Goal: Task Accomplishment & Management: Manage account settings

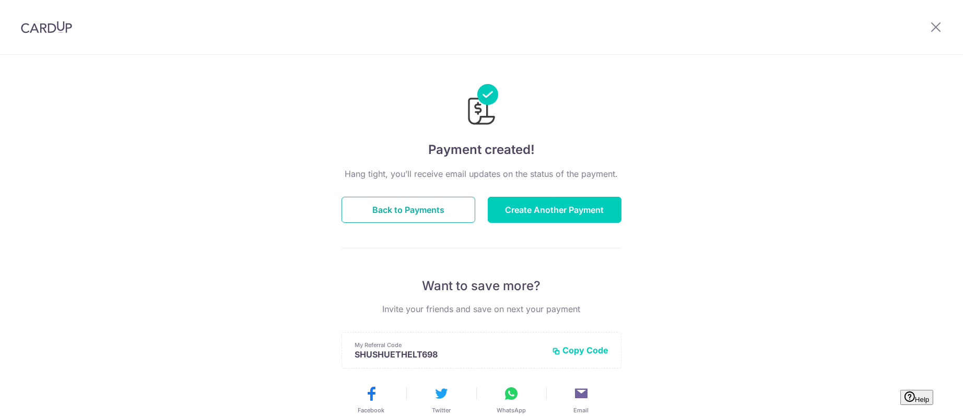
click at [429, 201] on button "Back to Payments" at bounding box center [409, 210] width 134 height 26
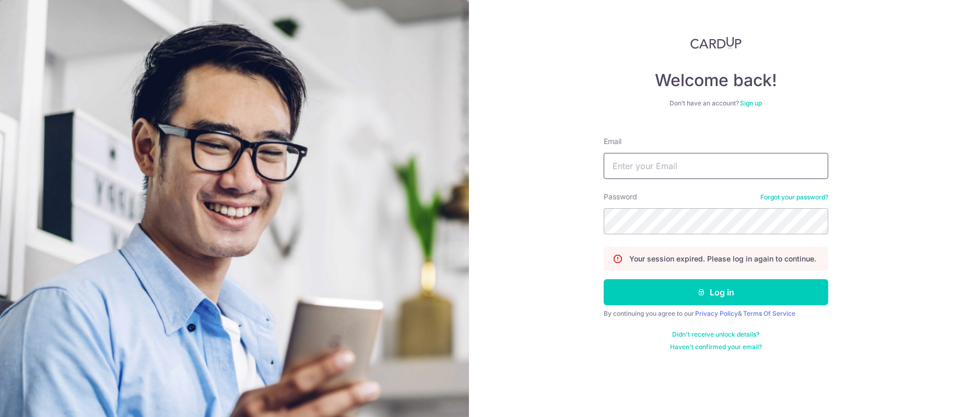
click at [672, 164] on input "Email" at bounding box center [716, 166] width 225 height 26
type input "[PERSON_NAME][EMAIL_ADDRESS][DOMAIN_NAME]"
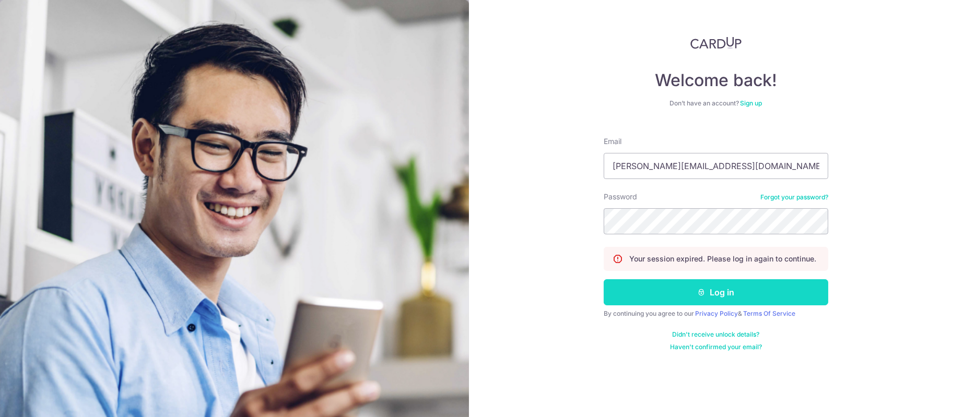
click at [690, 286] on button "Log in" at bounding box center [716, 292] width 225 height 26
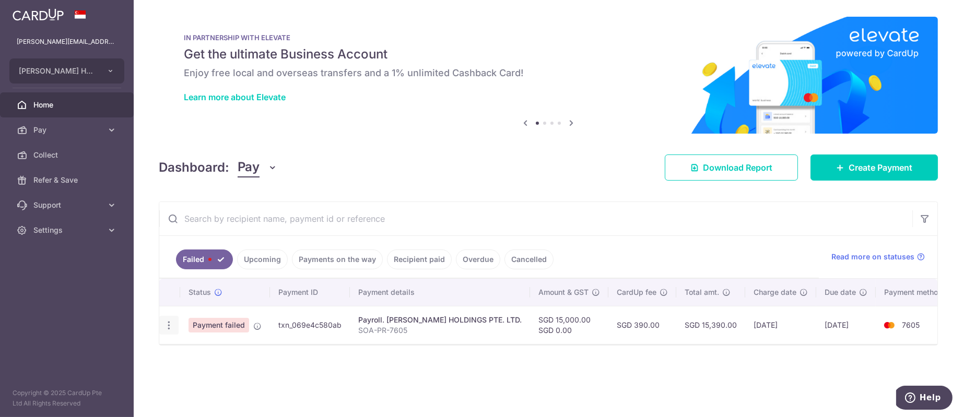
click at [169, 326] on icon "button" at bounding box center [168, 325] width 11 height 11
click at [181, 345] on ul at bounding box center [214, 341] width 110 height 9
click at [259, 255] on div at bounding box center [486, 210] width 973 height 421
click at [278, 265] on link "Upcoming" at bounding box center [262, 260] width 51 height 20
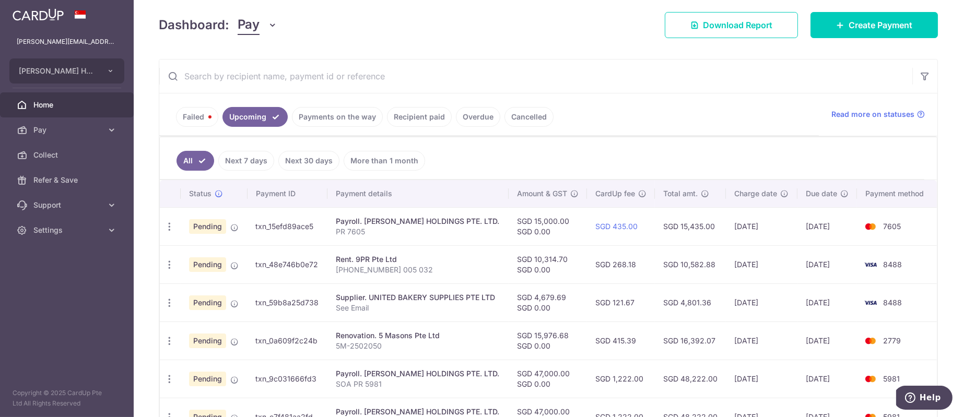
scroll to position [157, 0]
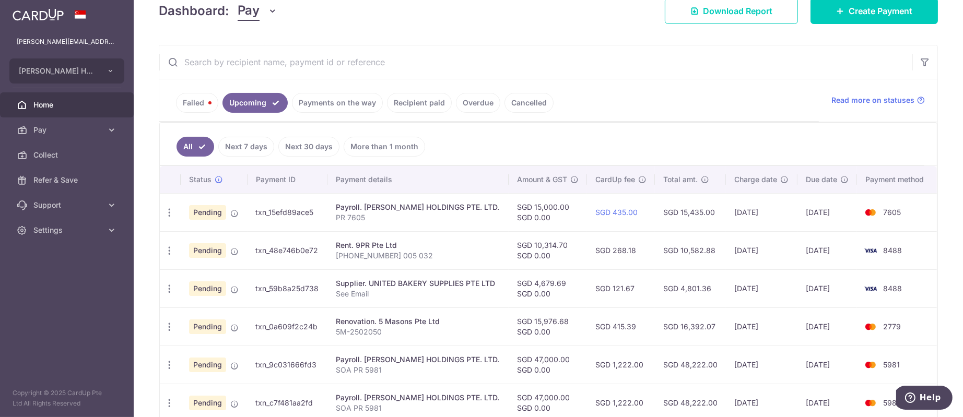
click at [406, 106] on link "Recipient paid" at bounding box center [419, 103] width 65 height 20
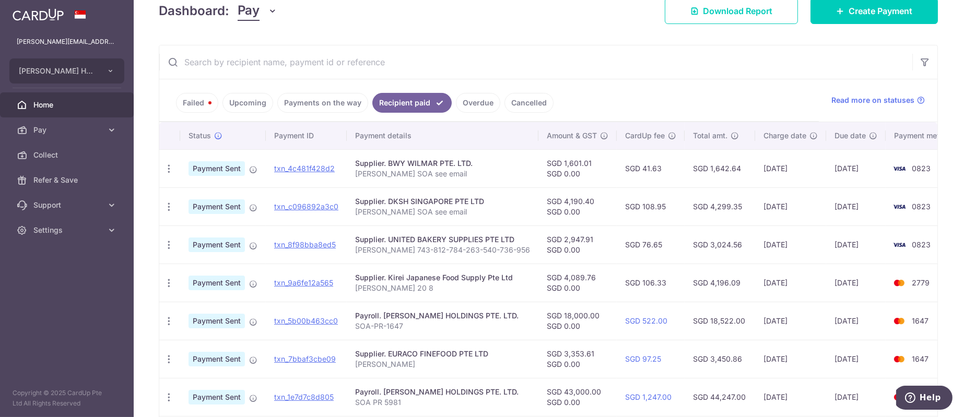
click at [345, 71] on input "text" at bounding box center [535, 61] width 753 height 33
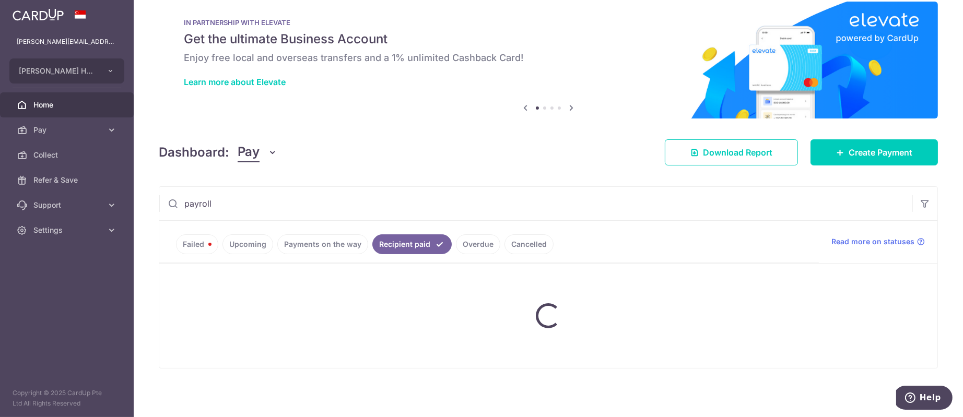
scroll to position [0, 0]
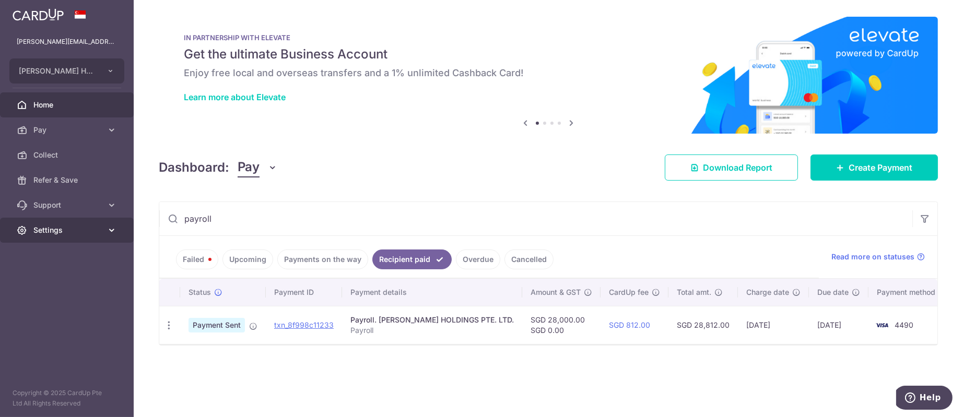
drag, startPoint x: 232, startPoint y: 222, endPoint x: 107, endPoint y: 230, distance: 126.1
click at [107, 230] on main "ethel@edithpatisserie.com EDITH PATISSERIE HOLDINGS PTE. LTD. Add new company E…" at bounding box center [481, 208] width 963 height 417
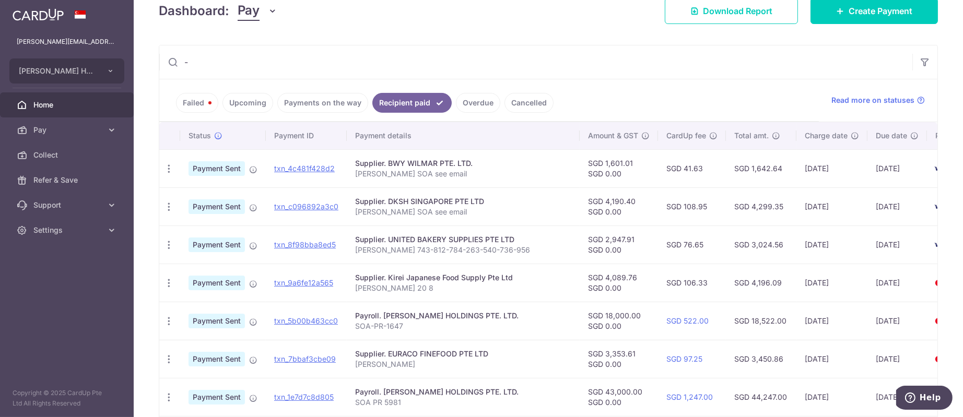
scroll to position [15, 0]
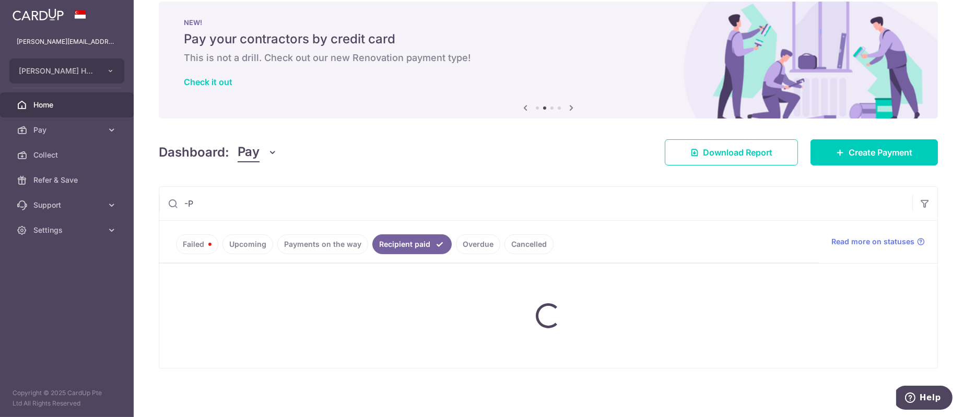
type input "-"
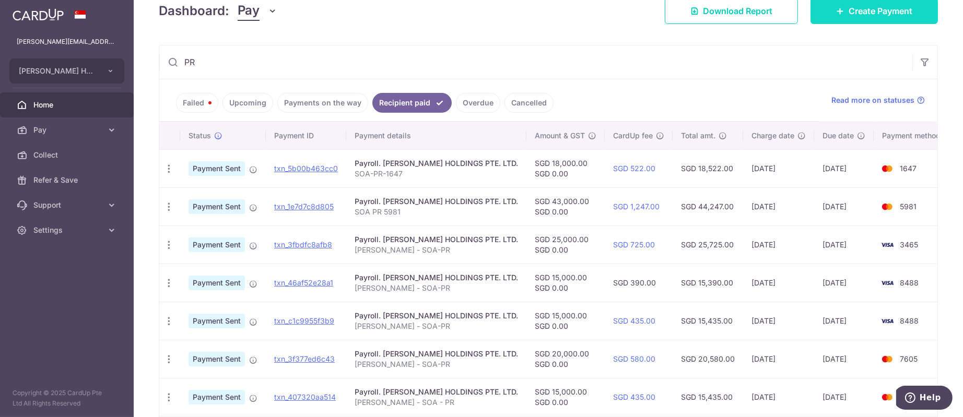
type input "PR"
